Goal: Complete application form

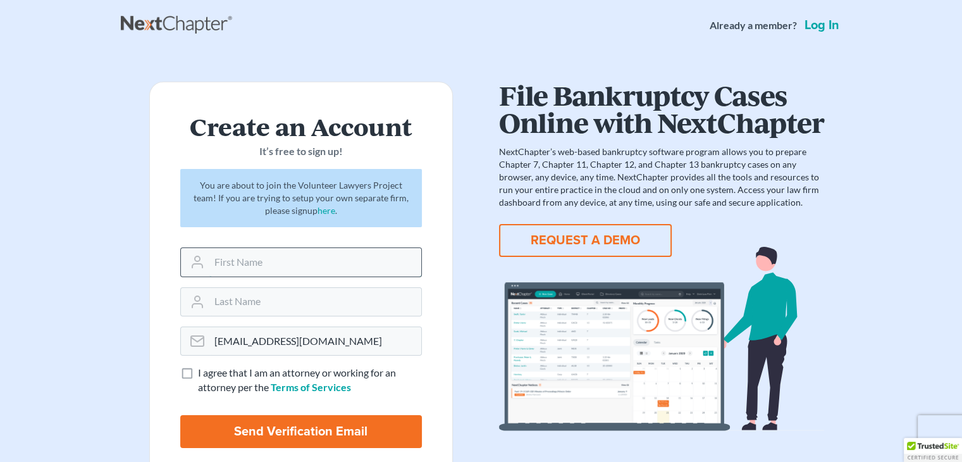
click at [298, 256] on input "text" at bounding box center [315, 262] width 212 height 28
type input "Kevin"
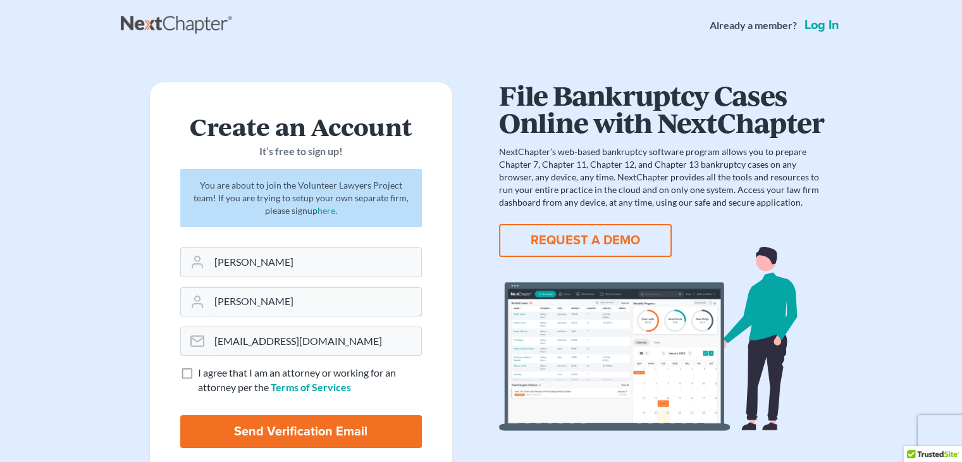
type input "Corkran-Itagaki"
click at [198, 371] on label "I agree that I am an attorney or working for an attorney per the Terms of Servi…" at bounding box center [310, 379] width 224 height 29
click at [203, 371] on input "I agree that I am an attorney or working for an attorney per the Terms of Servi…" at bounding box center [207, 369] width 8 height 8
checkbox input "true"
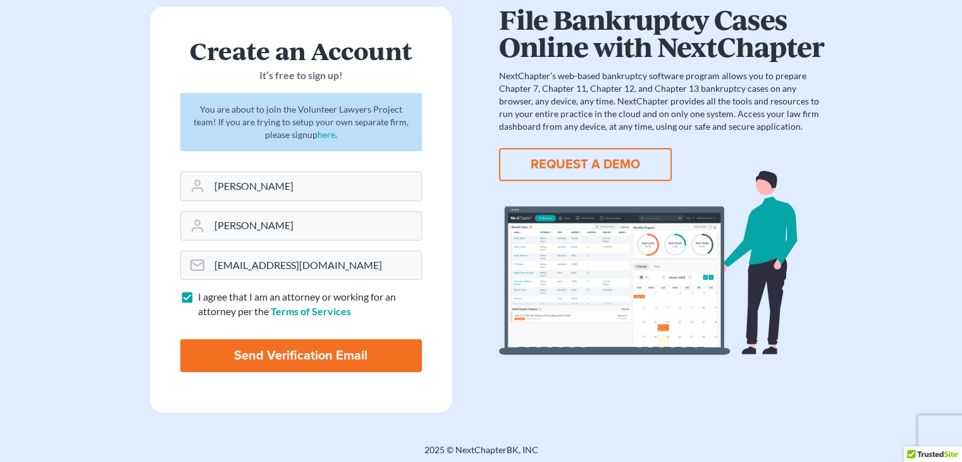
scroll to position [79, 0]
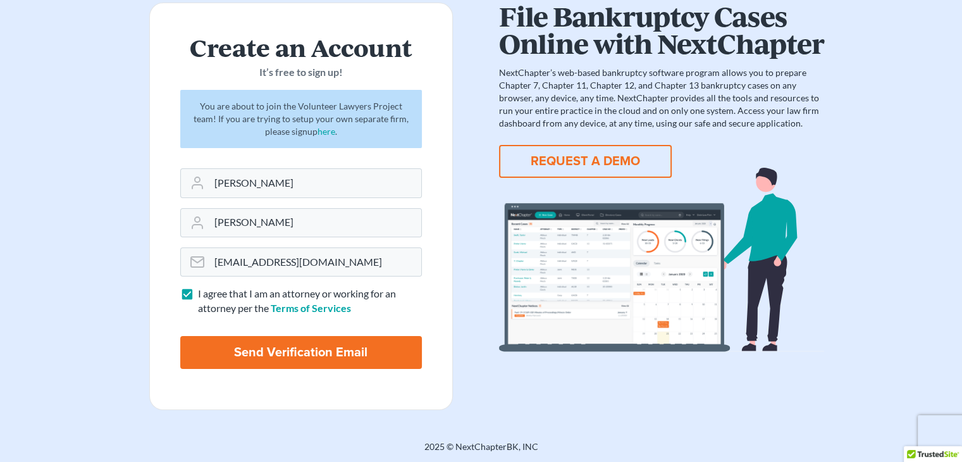
click at [278, 345] on input "Send Verification Email" at bounding box center [301, 352] width 242 height 33
type input "Thinking..."
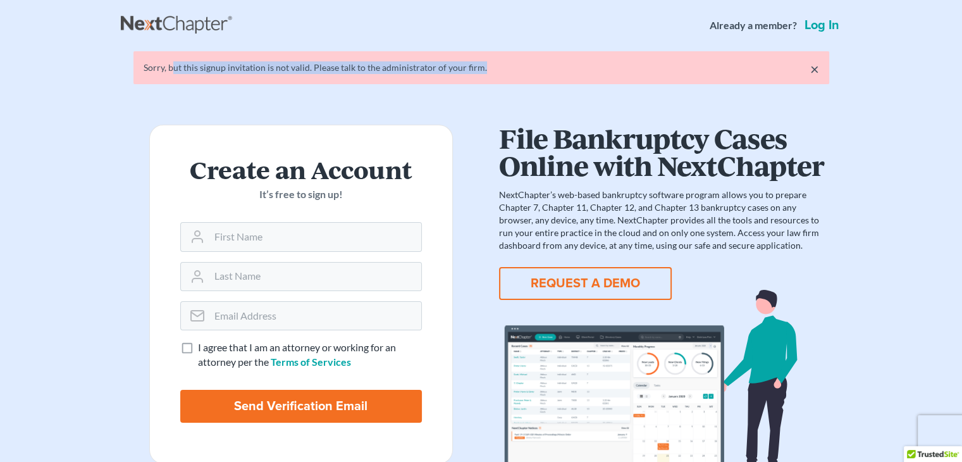
drag, startPoint x: 172, startPoint y: 70, endPoint x: 480, endPoint y: 66, distance: 307.9
click at [480, 66] on div "Sorry, but this signup invitation is not valid. Please talk to the administrato…" at bounding box center [481, 67] width 675 height 13
